Goal: Information Seeking & Learning: Learn about a topic

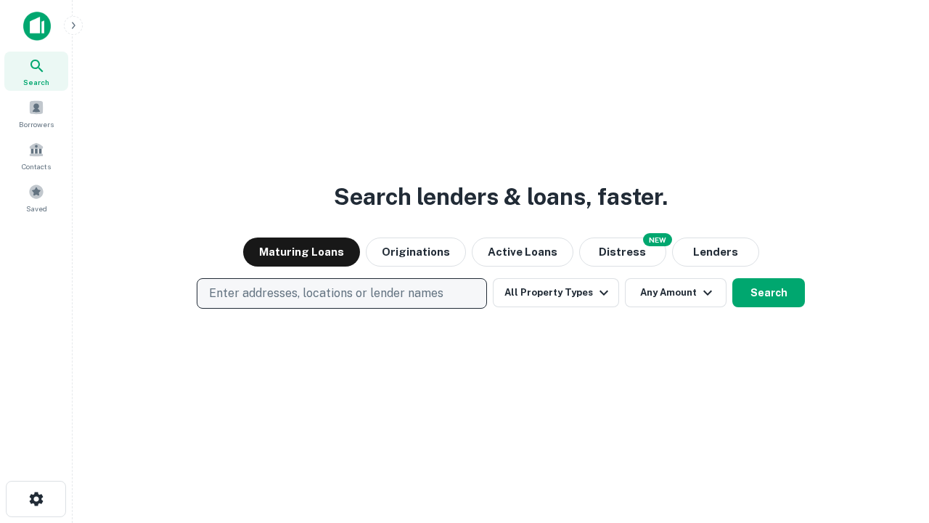
click at [341, 293] on p "Enter addresses, locations or lender names" at bounding box center [326, 292] width 234 height 17
type input "**********"
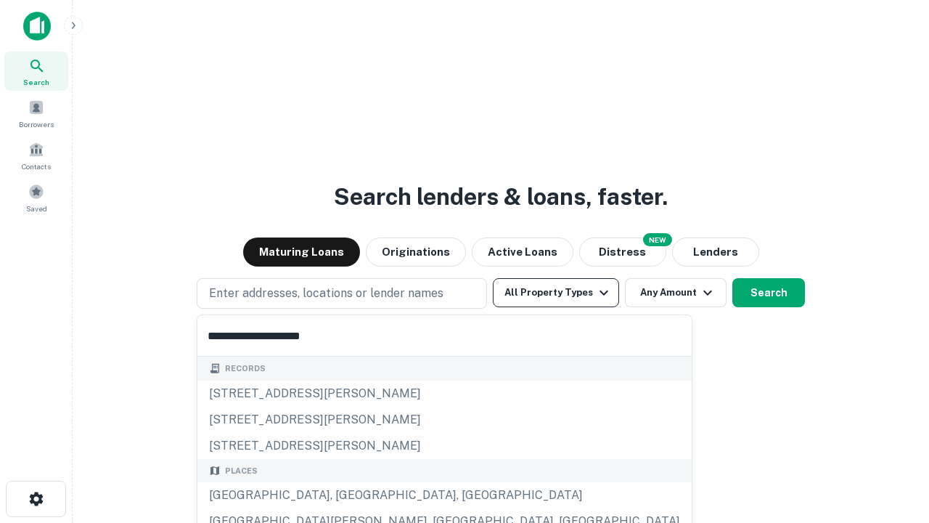
click at [347, 495] on div "[GEOGRAPHIC_DATA], [GEOGRAPHIC_DATA], [GEOGRAPHIC_DATA]" at bounding box center [444, 495] width 494 height 26
click at [556, 292] on button "All Property Types" at bounding box center [556, 292] width 126 height 29
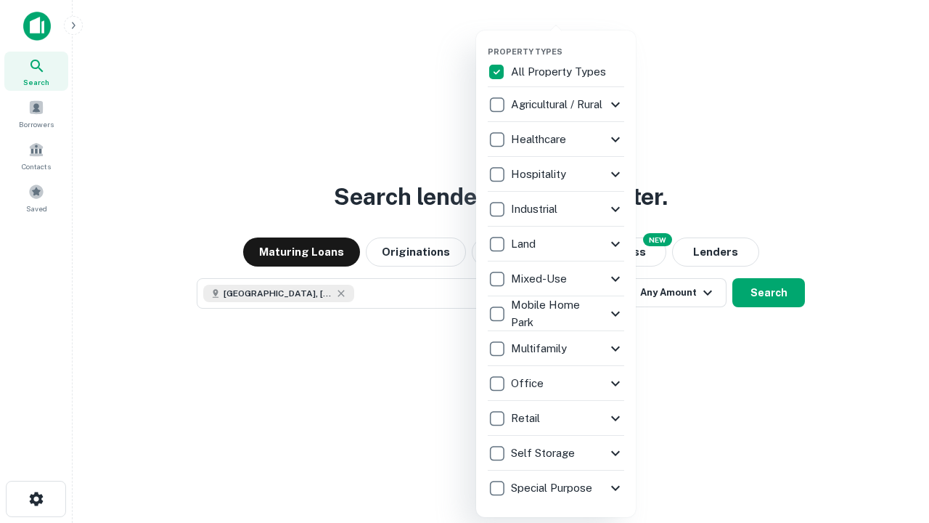
click at [568, 42] on button "button" at bounding box center [568, 42] width 160 height 1
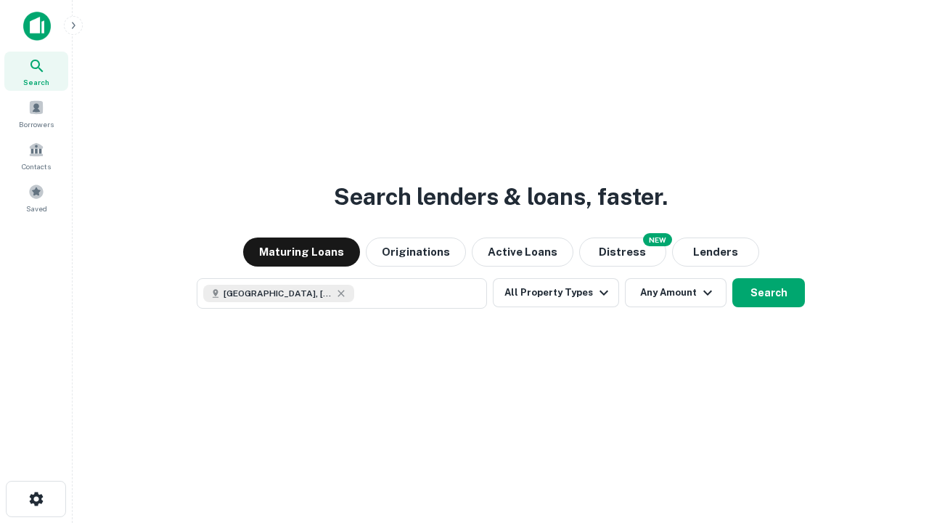
scroll to position [23, 0]
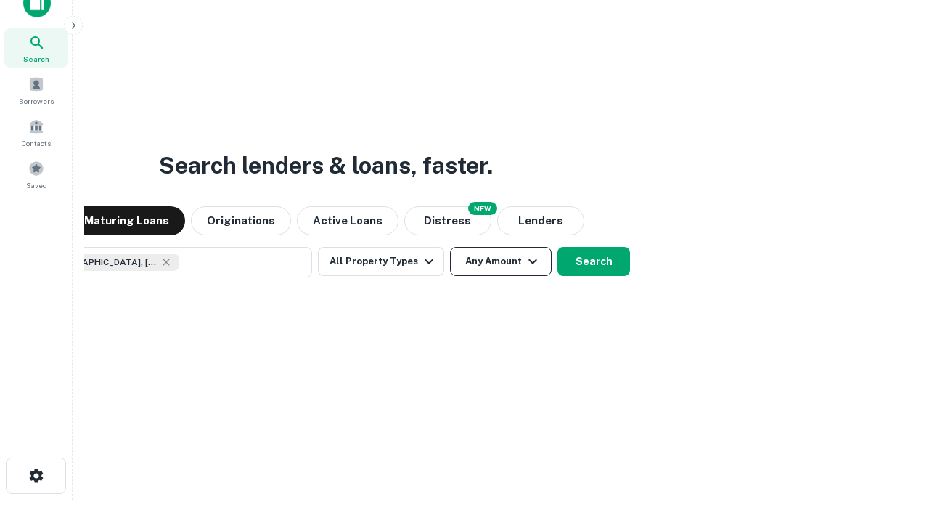
click at [450, 247] on button "Any Amount" at bounding box center [501, 261] width 102 height 29
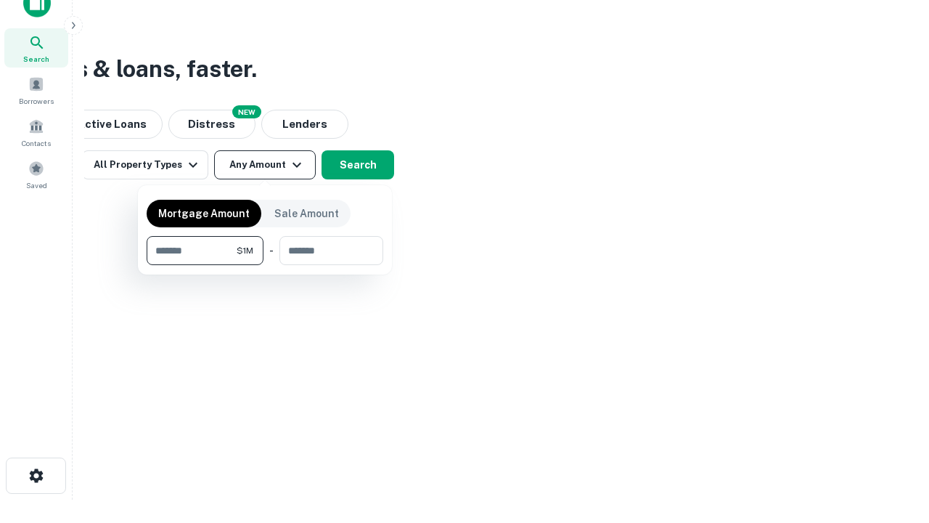
type input "*******"
click at [265, 265] on button "button" at bounding box center [265, 265] width 237 height 1
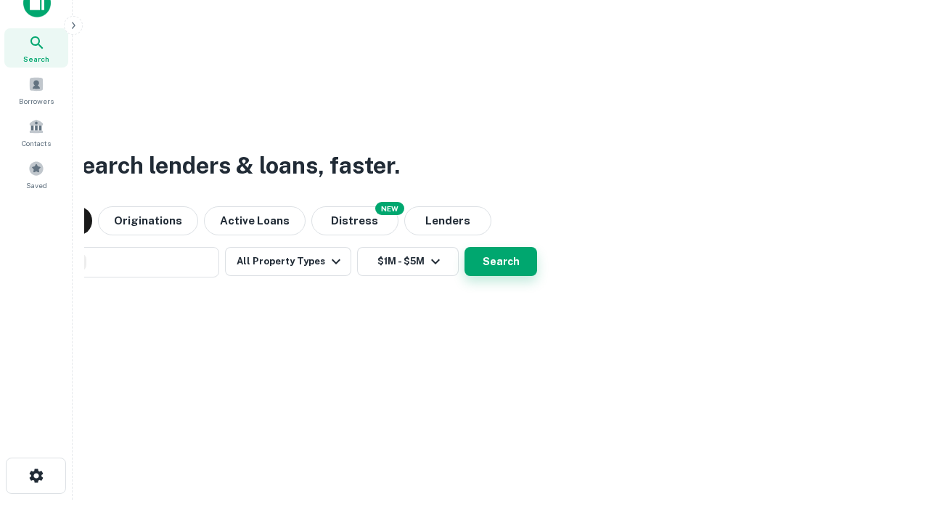
click at [464, 247] on button "Search" at bounding box center [500, 261] width 73 height 29
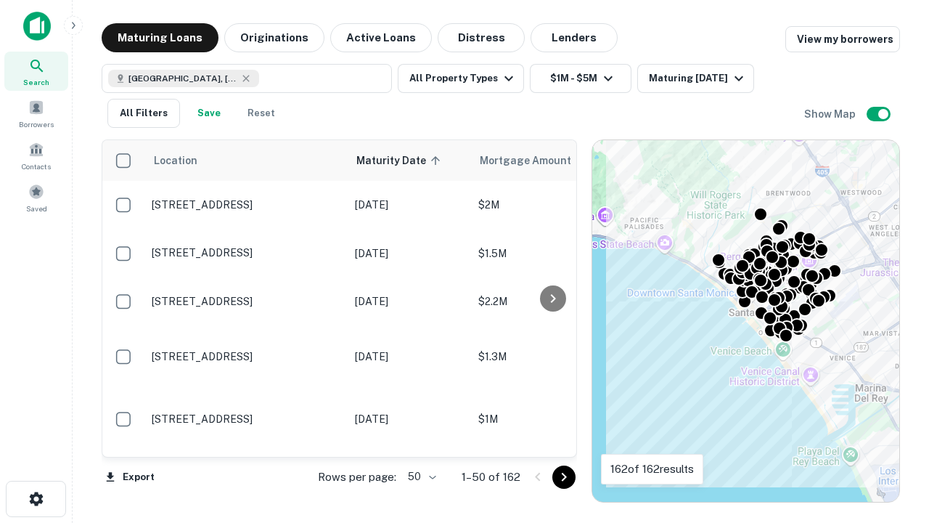
click at [419, 476] on body "Search Borrowers Contacts Saved Maturing Loans Originations Active Loans Distre…" at bounding box center [464, 261] width 929 height 523
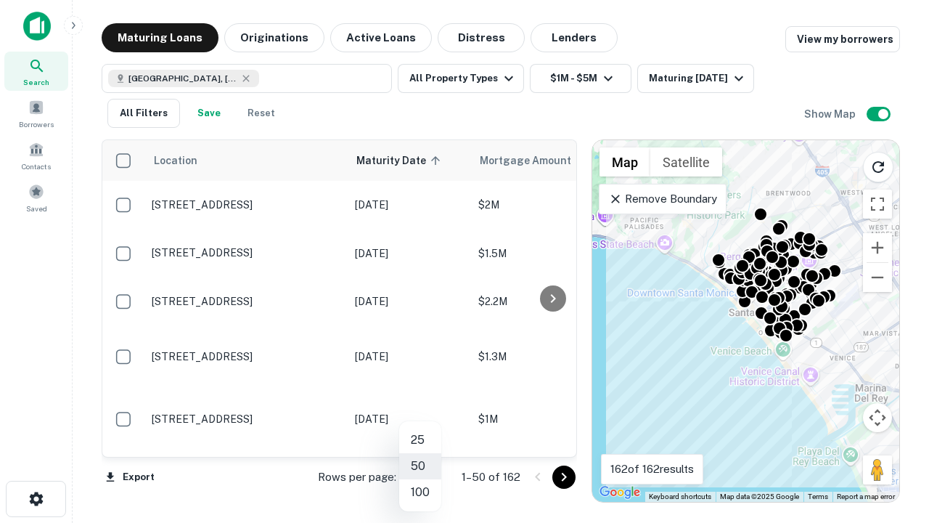
click at [420, 440] on li "25" at bounding box center [420, 440] width 42 height 26
